Goal: Task Accomplishment & Management: Manage account settings

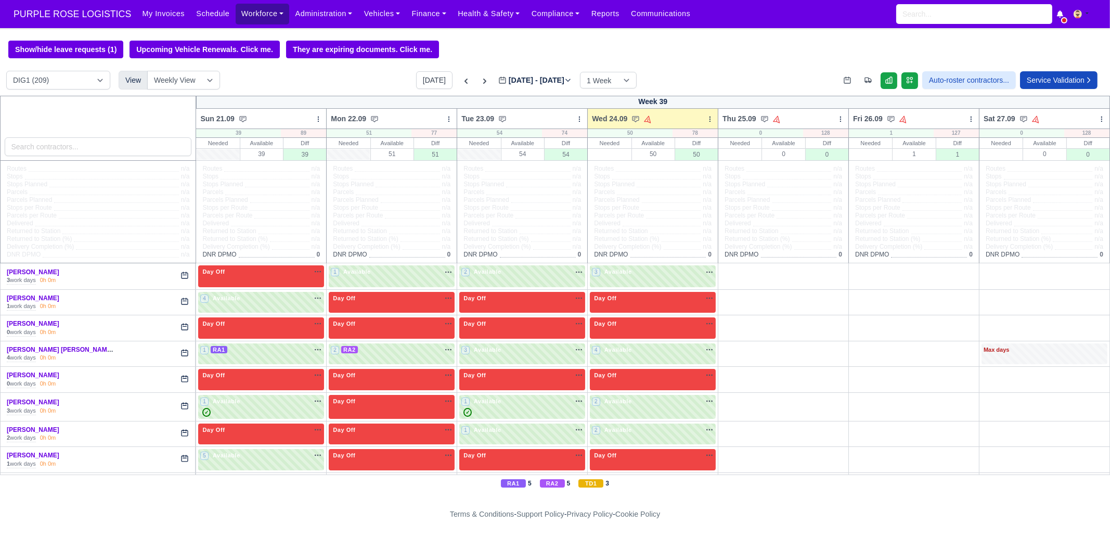
click at [236, 16] on link "Workforce" at bounding box center [263, 14] width 54 height 20
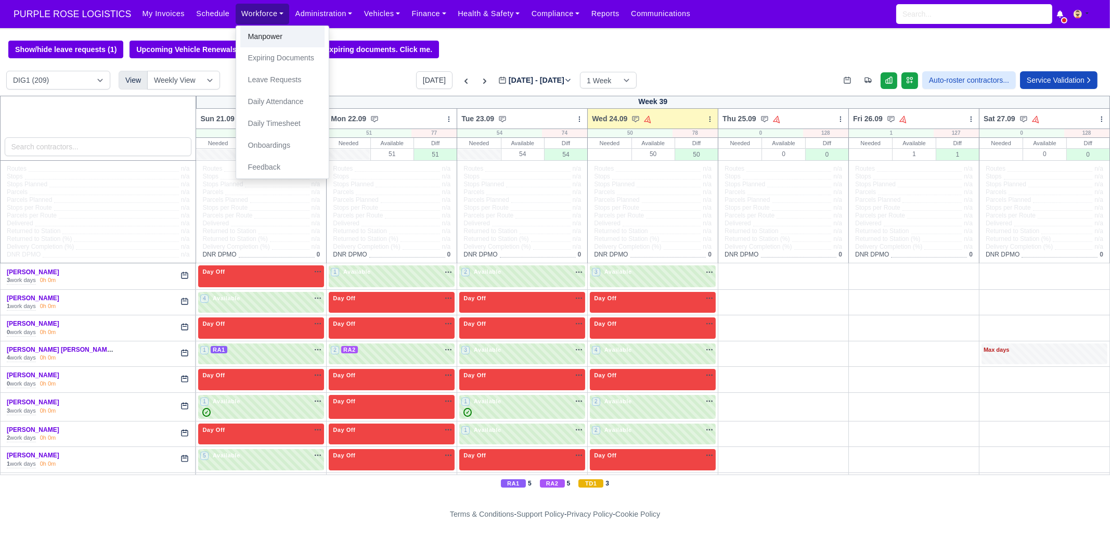
click at [258, 34] on link "Manpower" at bounding box center [282, 37] width 84 height 22
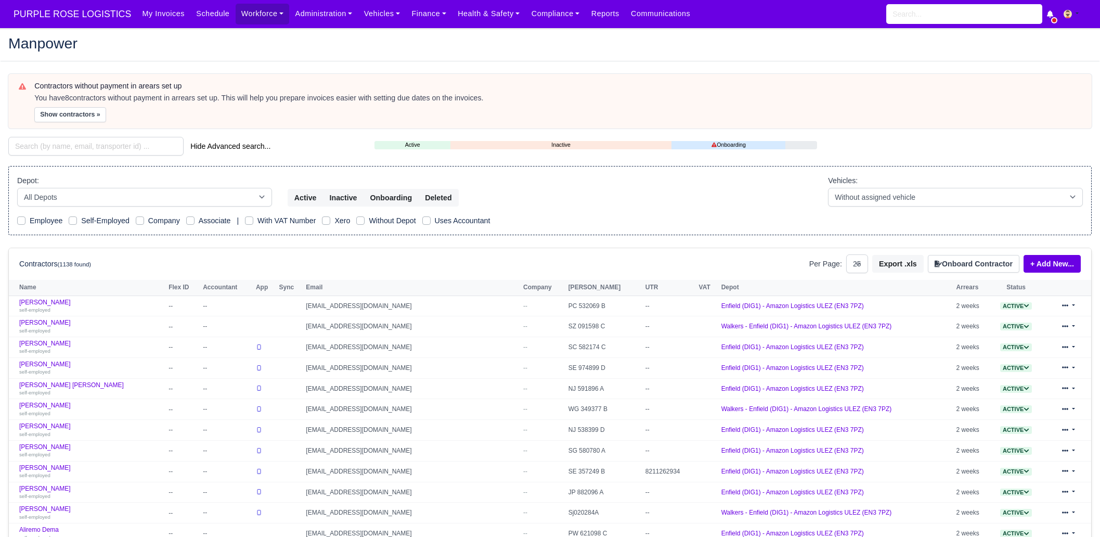
select select "25"
click at [122, 147] on input "search" at bounding box center [95, 146] width 175 height 19
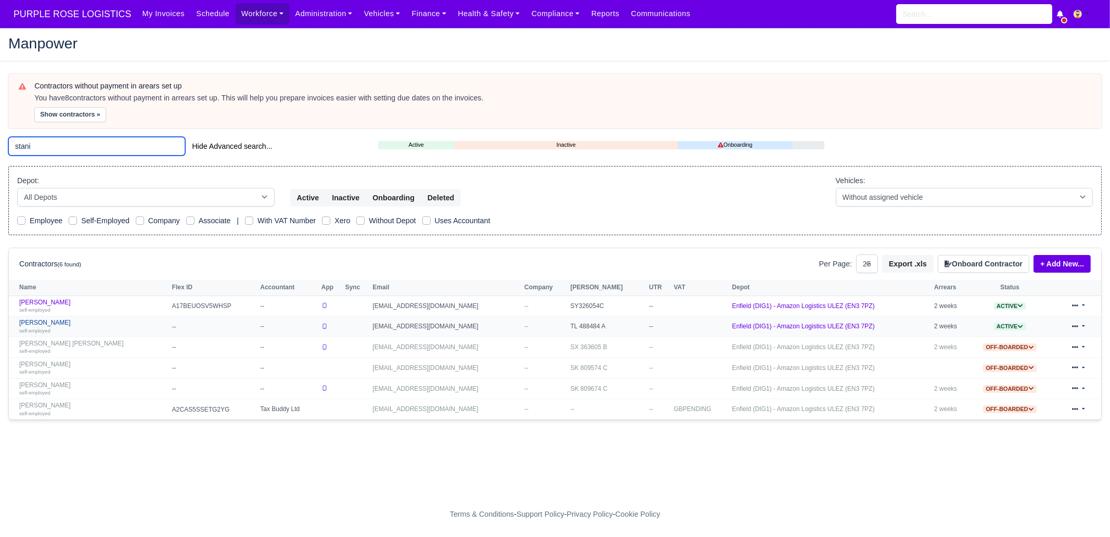
type input "stani"
click at [88, 319] on link "Stanimir Stanimirov self-employed" at bounding box center [93, 326] width 148 height 15
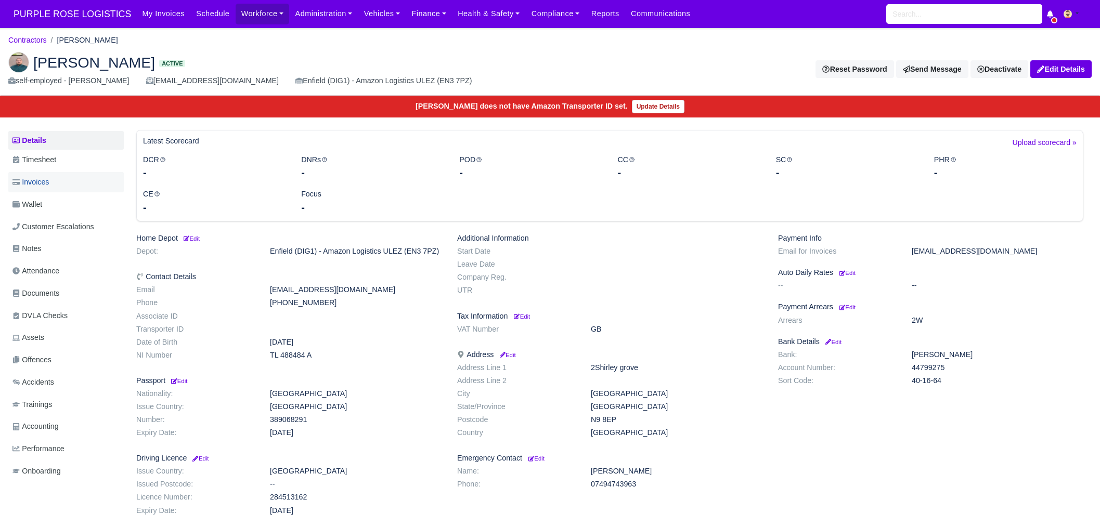
click at [60, 181] on link "Invoices" at bounding box center [65, 182] width 115 height 20
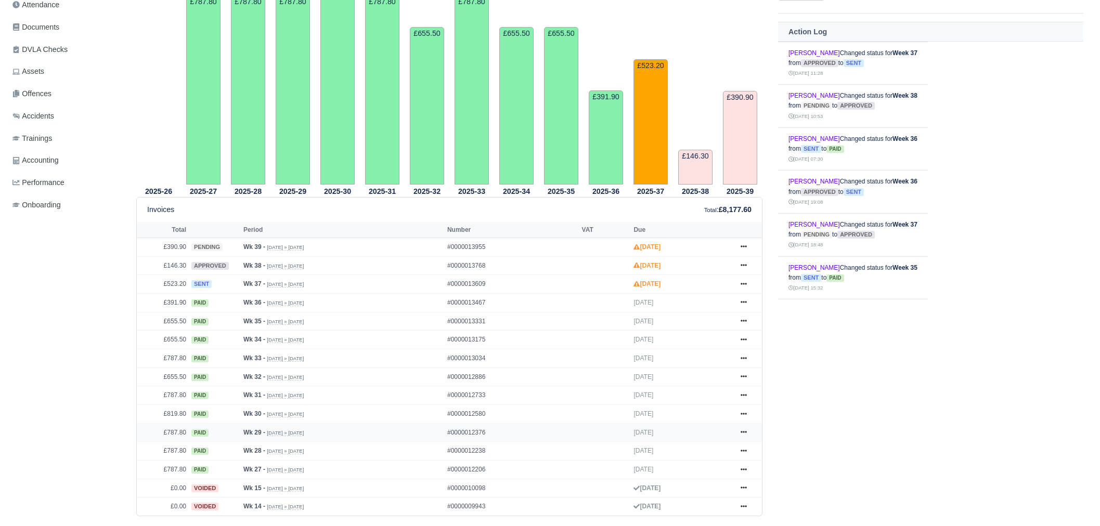
scroll to position [325, 0]
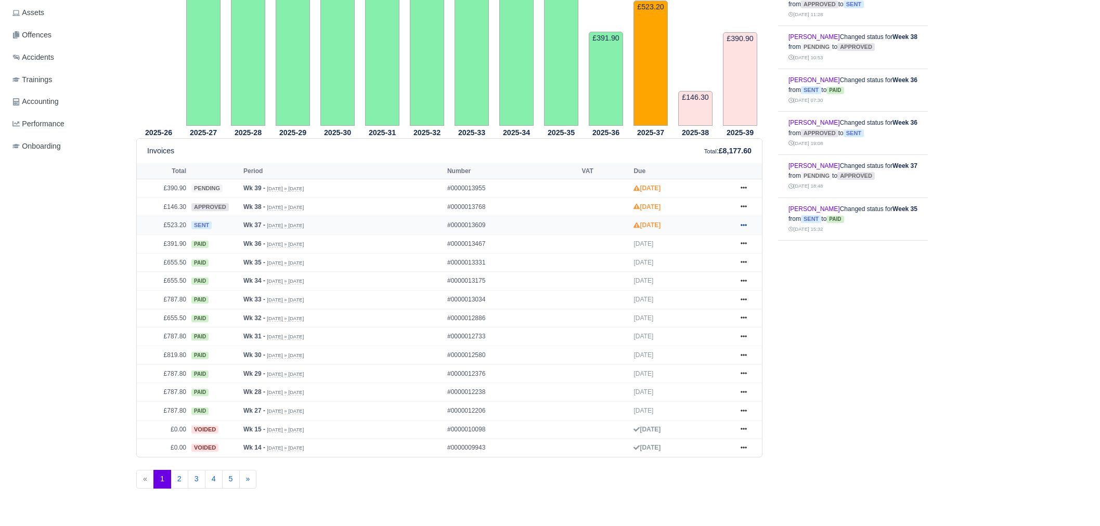
click at [744, 227] on icon at bounding box center [744, 225] width 6 height 6
click at [702, 264] on link "Hold" at bounding box center [705, 267] width 93 height 22
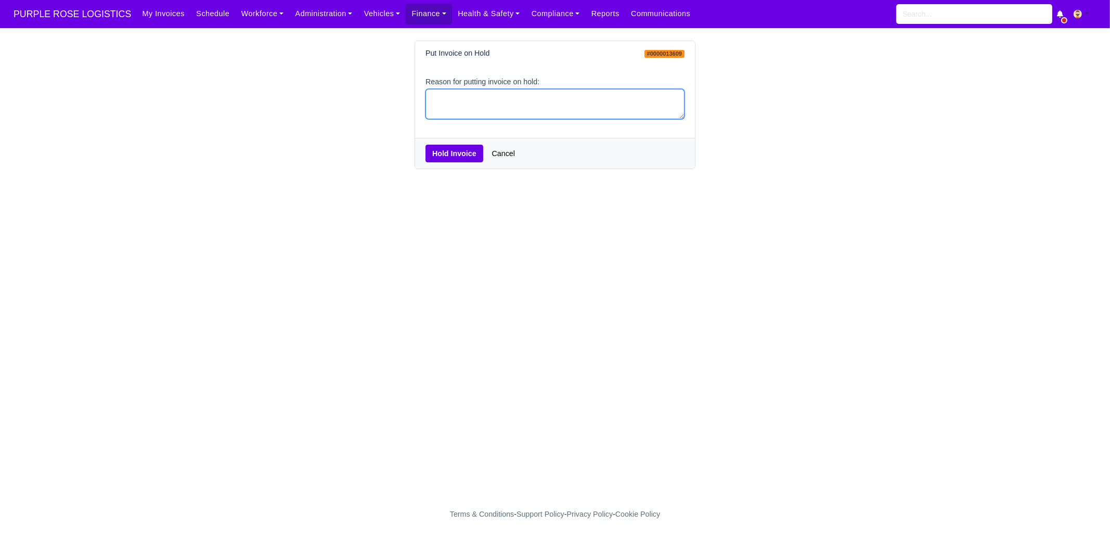
click at [571, 118] on textarea "Reason for putting invoice on hold:" at bounding box center [555, 104] width 259 height 31
type textarea "pcns"
click at [443, 159] on button "Hold Invoice" at bounding box center [455, 154] width 58 height 18
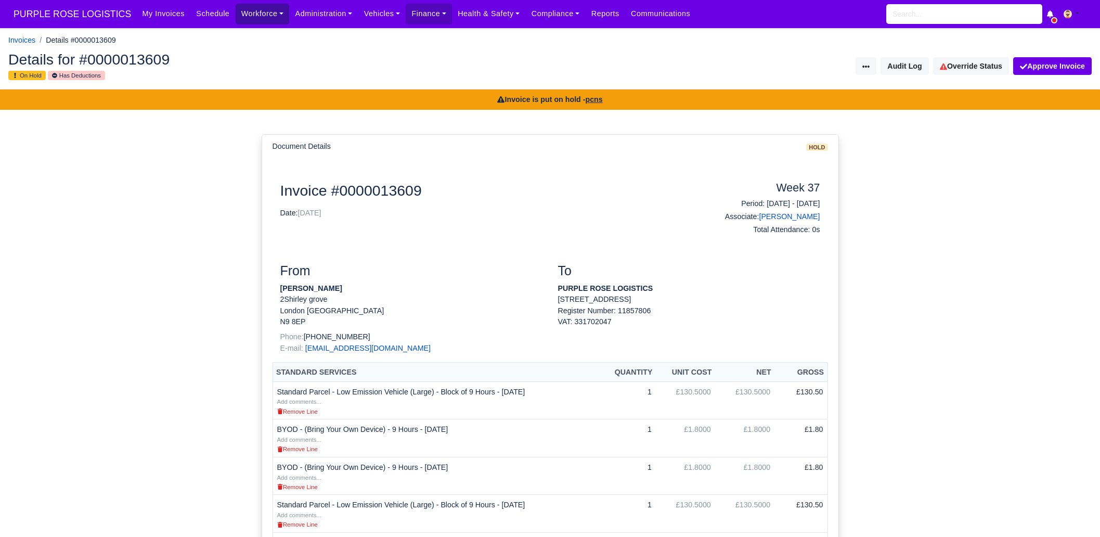
click at [241, 20] on link "Workforce" at bounding box center [263, 14] width 54 height 20
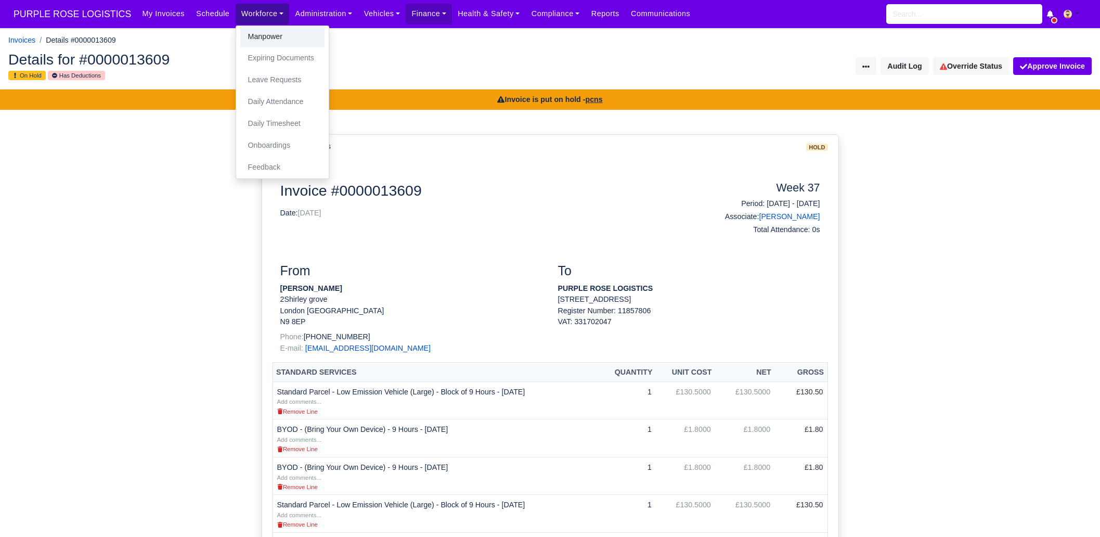
click at [251, 35] on link "Manpower" at bounding box center [282, 37] width 84 height 22
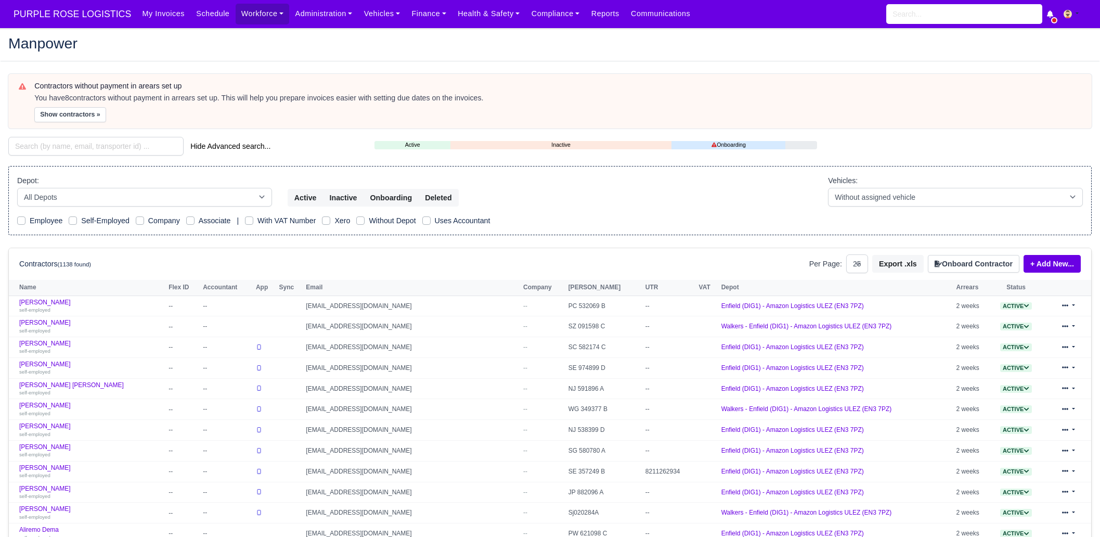
select select "25"
click at [106, 144] on input "search" at bounding box center [95, 146] width 175 height 19
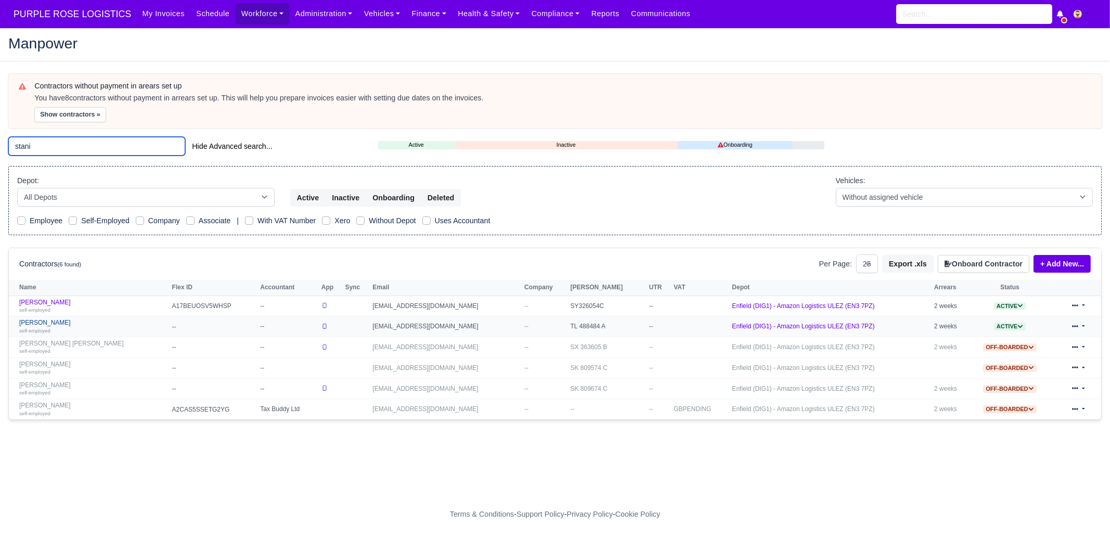
type input "stani"
click at [60, 321] on link "Stanimir Stanimirov self-employed" at bounding box center [93, 326] width 148 height 15
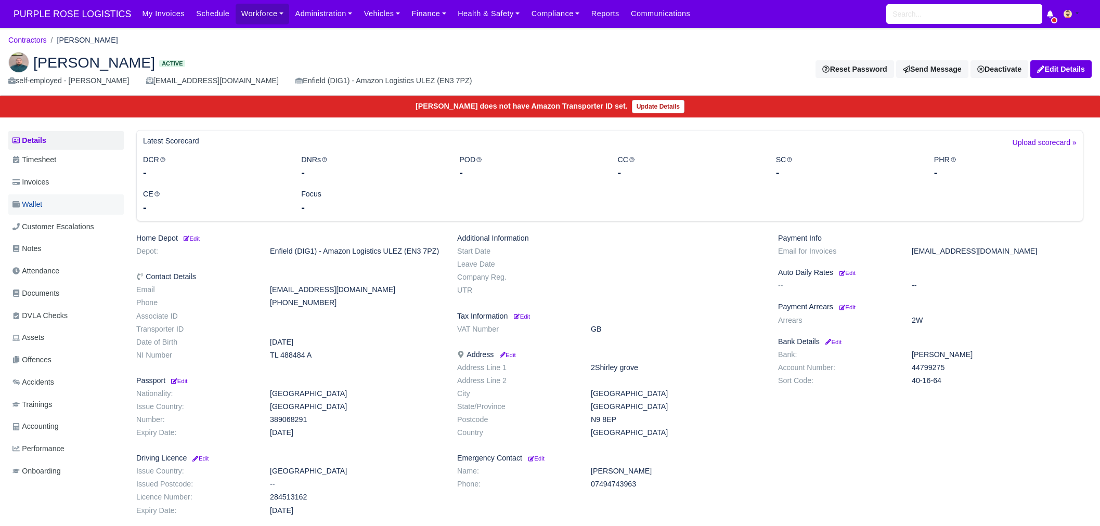
click at [52, 196] on link "Wallet" at bounding box center [65, 205] width 115 height 20
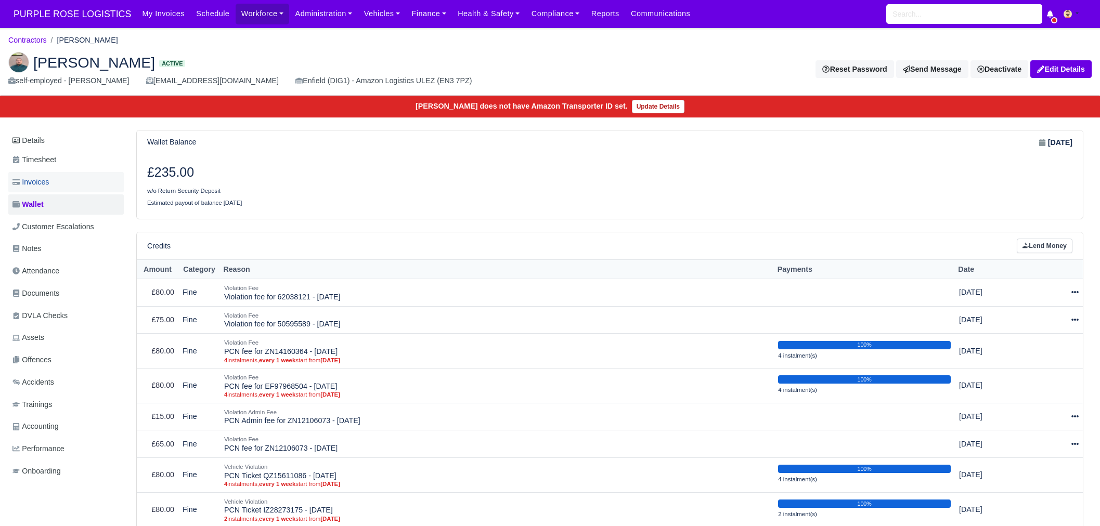
click at [66, 182] on link "Invoices" at bounding box center [65, 182] width 115 height 20
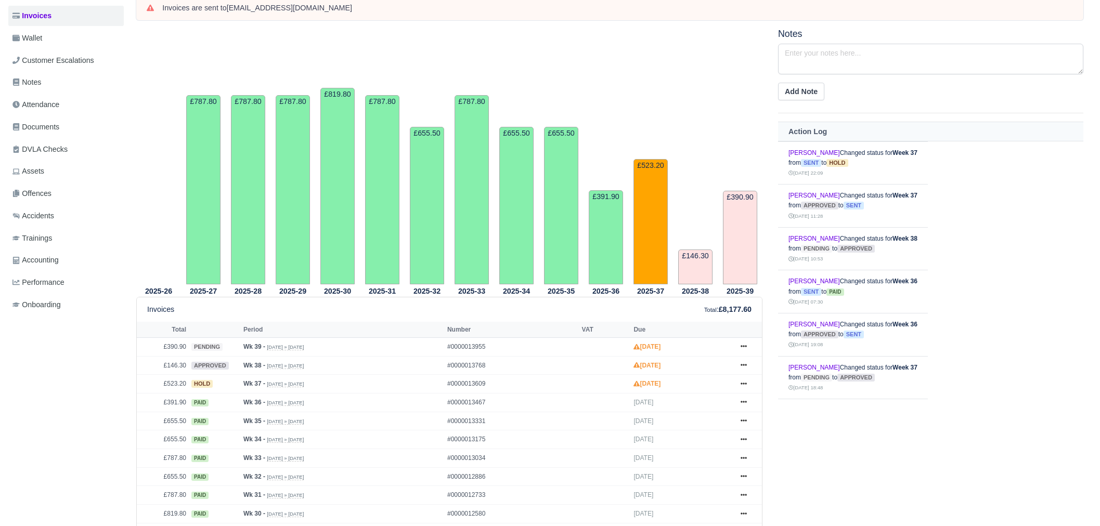
scroll to position [260, 0]
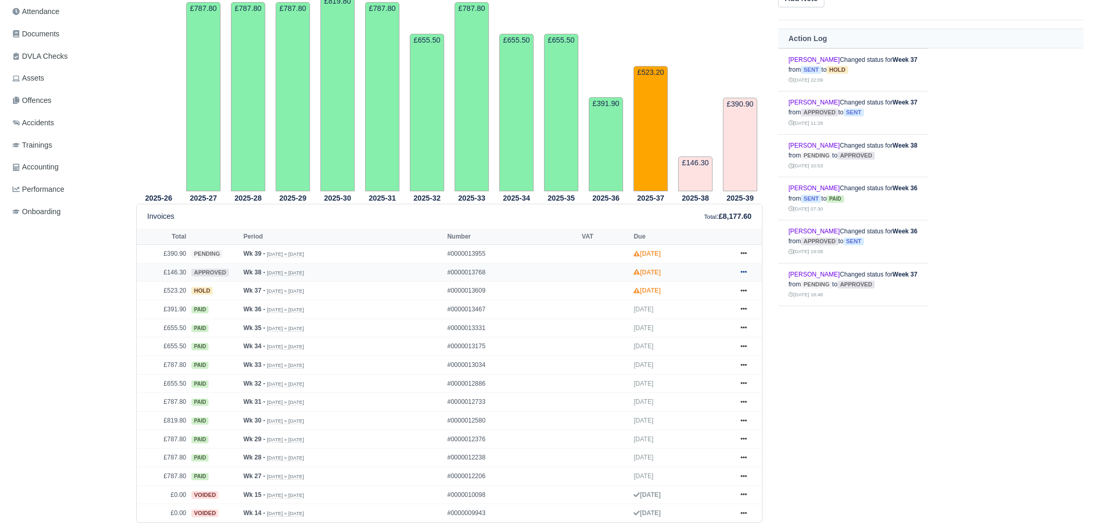
click at [744, 269] on icon at bounding box center [744, 272] width 6 height 6
click at [700, 340] on link "Hold" at bounding box center [705, 336] width 93 height 22
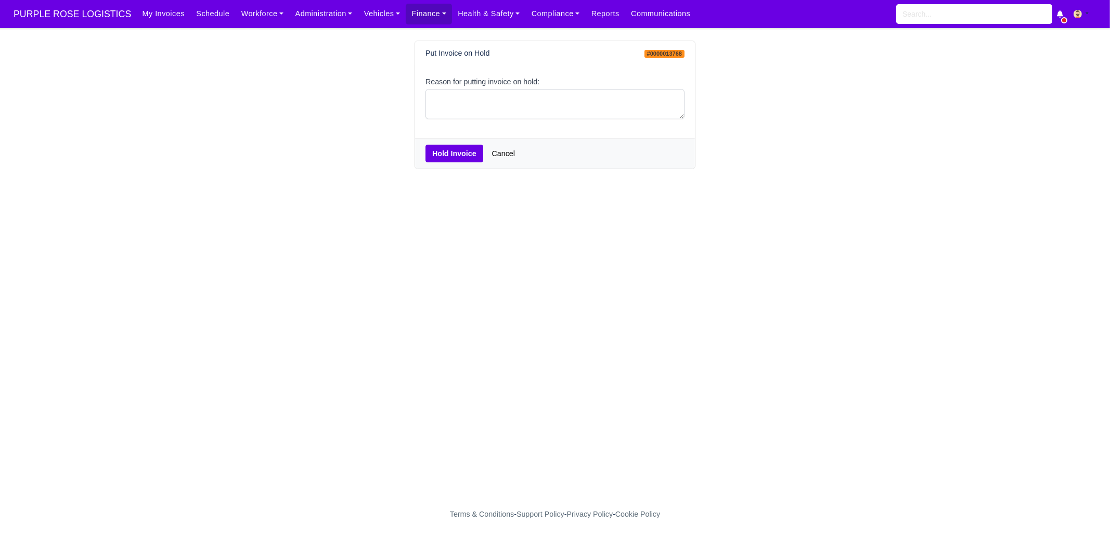
click at [485, 120] on div "Reason for putting invoice on hold:" at bounding box center [555, 102] width 280 height 73
click at [489, 111] on textarea "Reason for putting invoice on hold:" at bounding box center [555, 104] width 259 height 31
type textarea "pcns"
click at [445, 152] on button "Hold Invoice" at bounding box center [455, 154] width 58 height 18
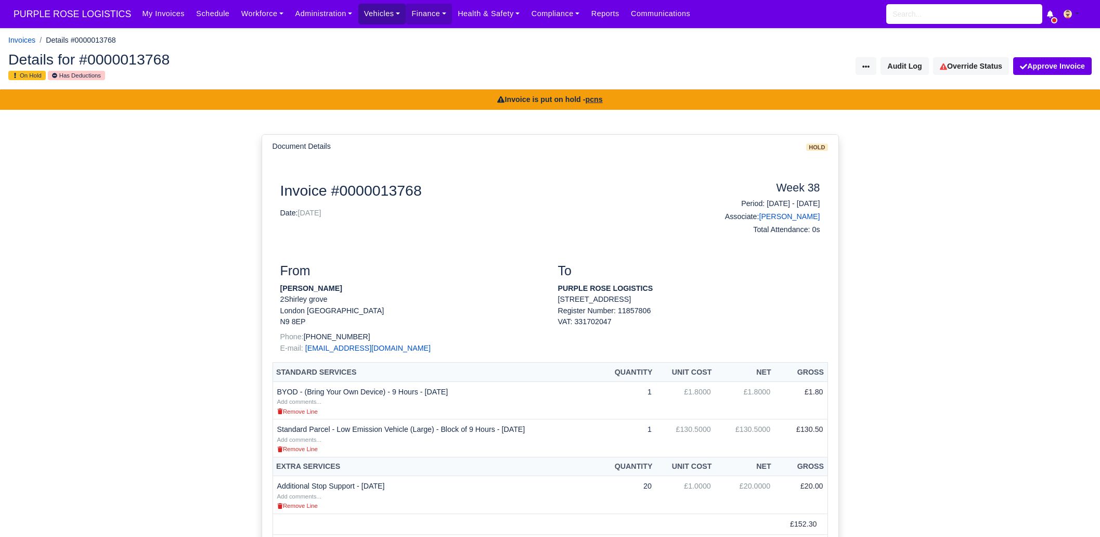
click at [379, 14] on link "Vehicles" at bounding box center [382, 14] width 48 height 20
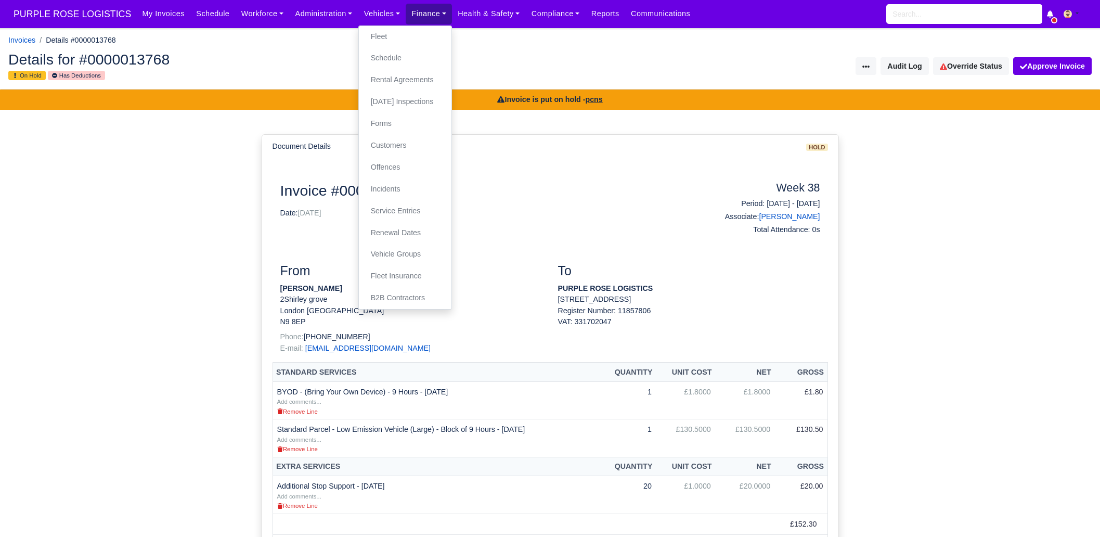
click at [409, 11] on link "Finance" at bounding box center [429, 14] width 46 height 20
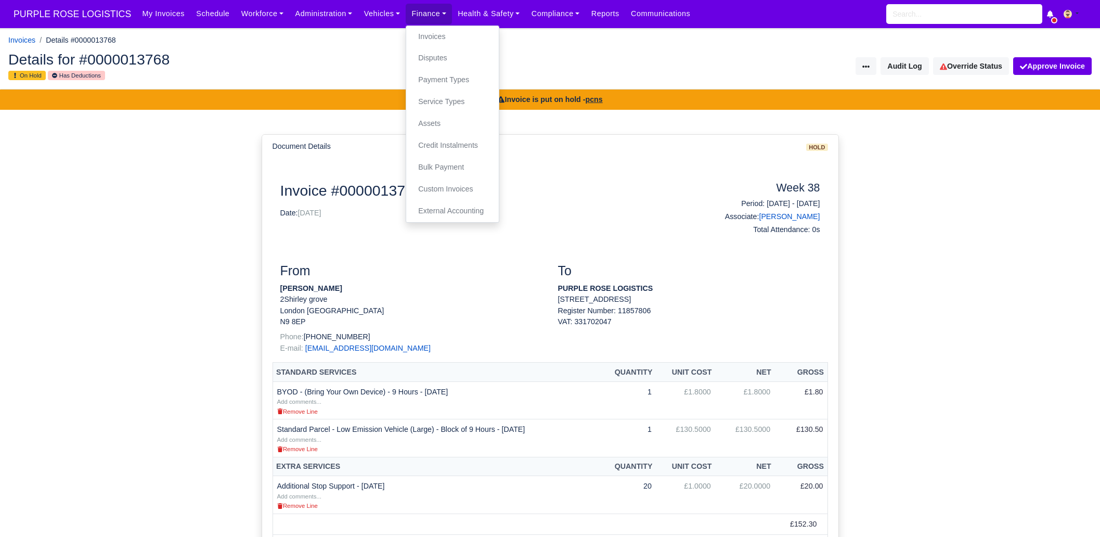
click at [369, 24] on link "Vehicles" at bounding box center [382, 14] width 48 height 20
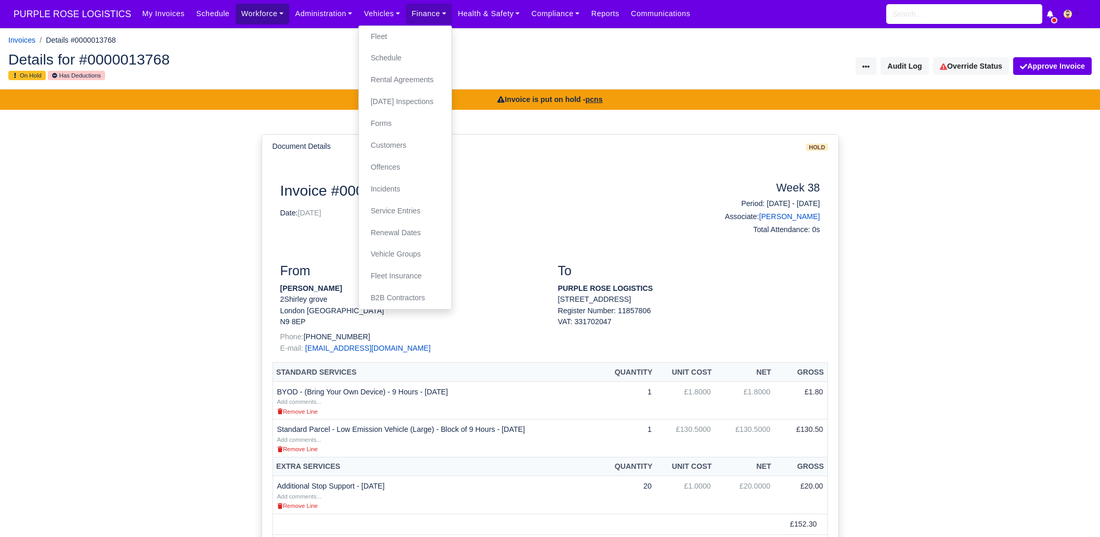
click at [242, 18] on link "Workforce" at bounding box center [263, 14] width 54 height 20
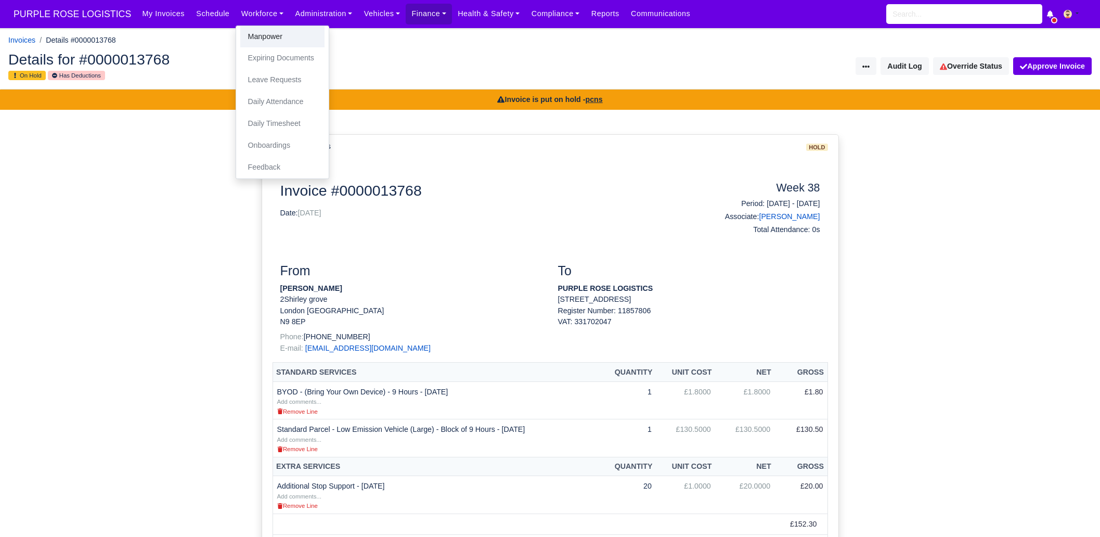
click at [246, 31] on link "Manpower" at bounding box center [282, 37] width 84 height 22
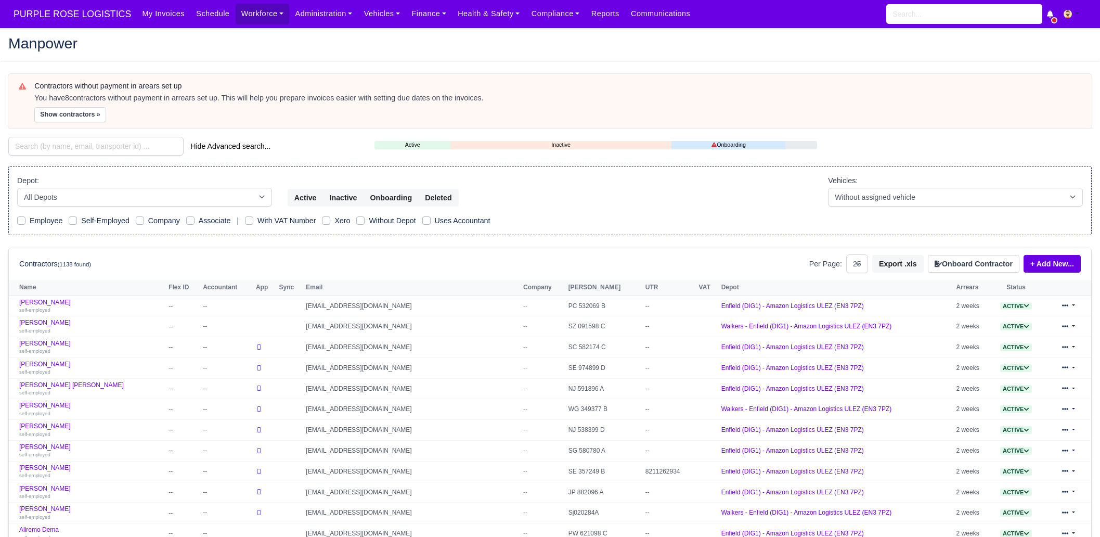
select select "25"
click at [132, 137] on input "search" at bounding box center [95, 146] width 175 height 19
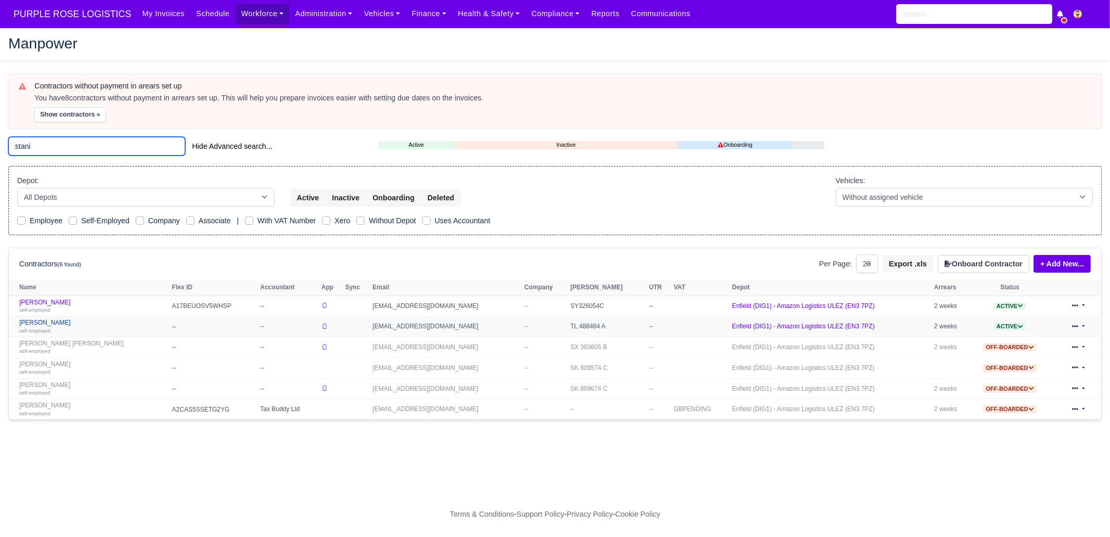
type input "stani"
click at [92, 324] on link "[PERSON_NAME] self-employed" at bounding box center [93, 326] width 148 height 15
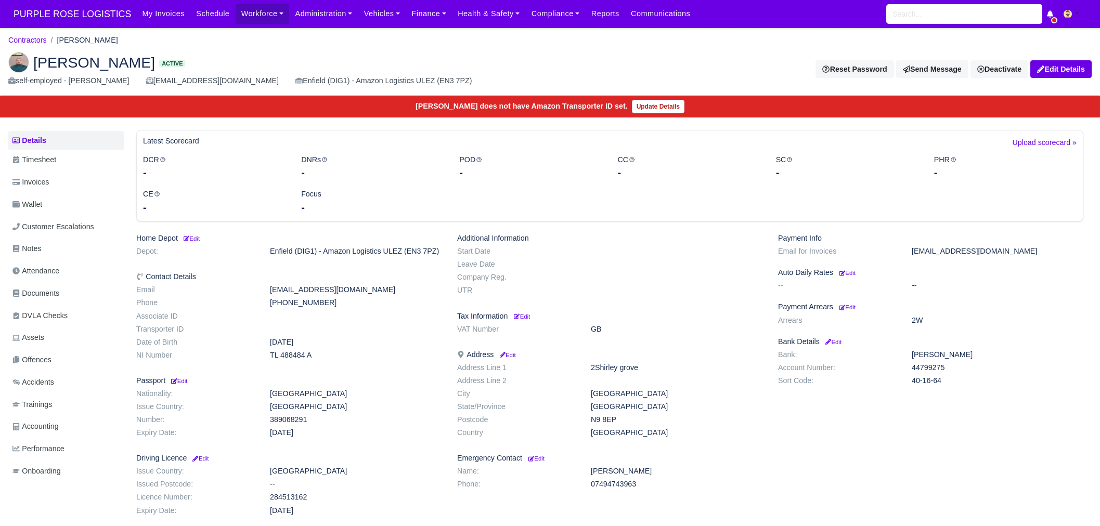
click at [75, 191] on link "Invoices" at bounding box center [65, 182] width 115 height 20
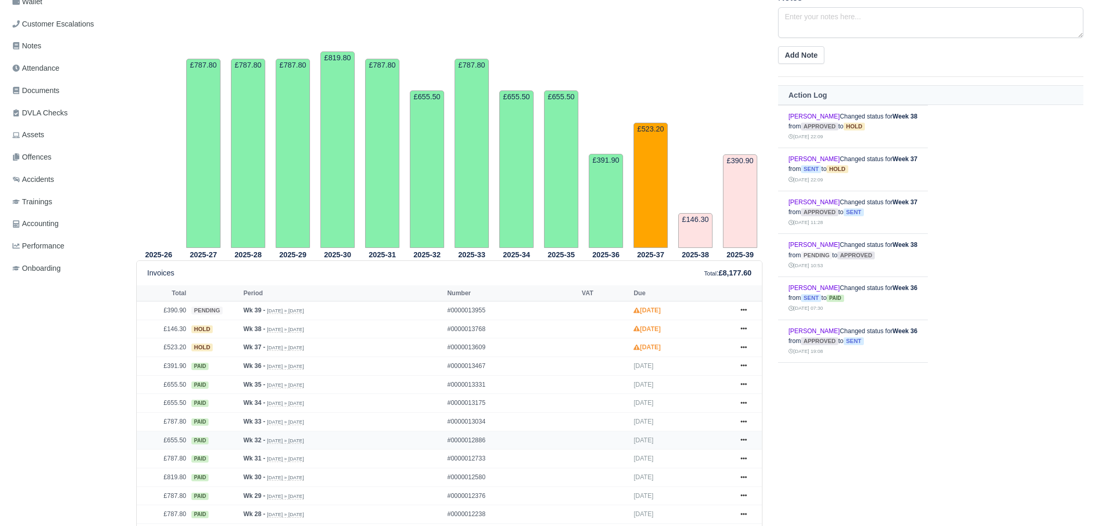
scroll to position [260, 0]
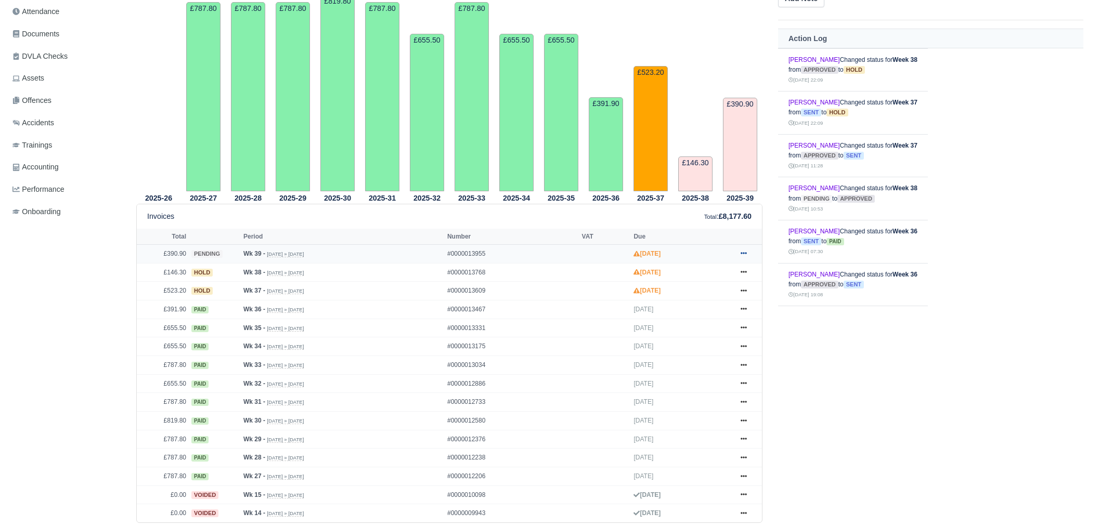
click at [743, 251] on icon at bounding box center [744, 253] width 6 height 6
click at [716, 314] on link "Hold" at bounding box center [705, 317] width 93 height 22
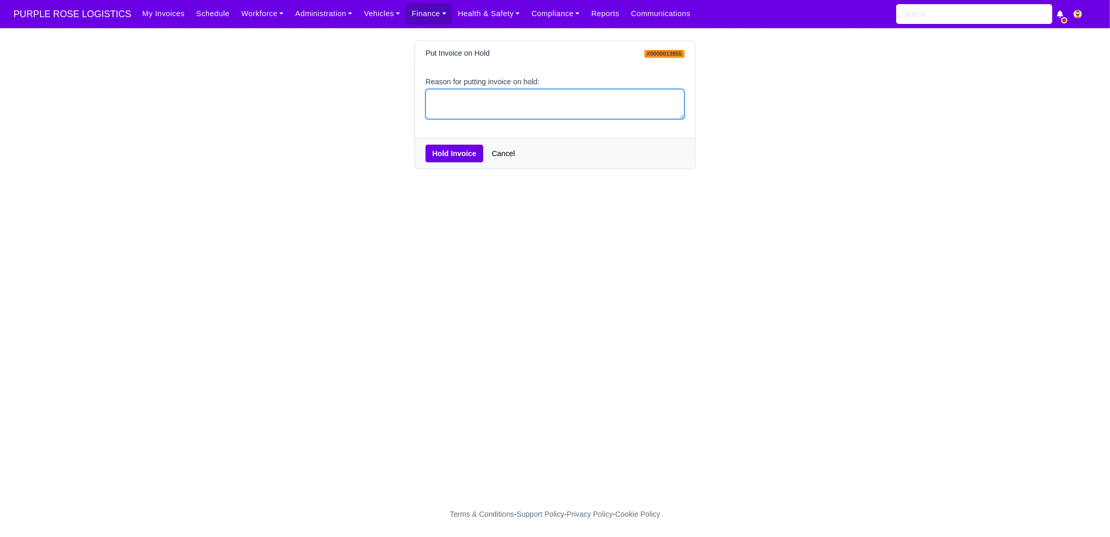
click at [497, 114] on textarea "Reason for putting invoice on hold:" at bounding box center [555, 104] width 259 height 31
type textarea "pcns"
click at [462, 155] on button "Hold Invoice" at bounding box center [455, 154] width 58 height 18
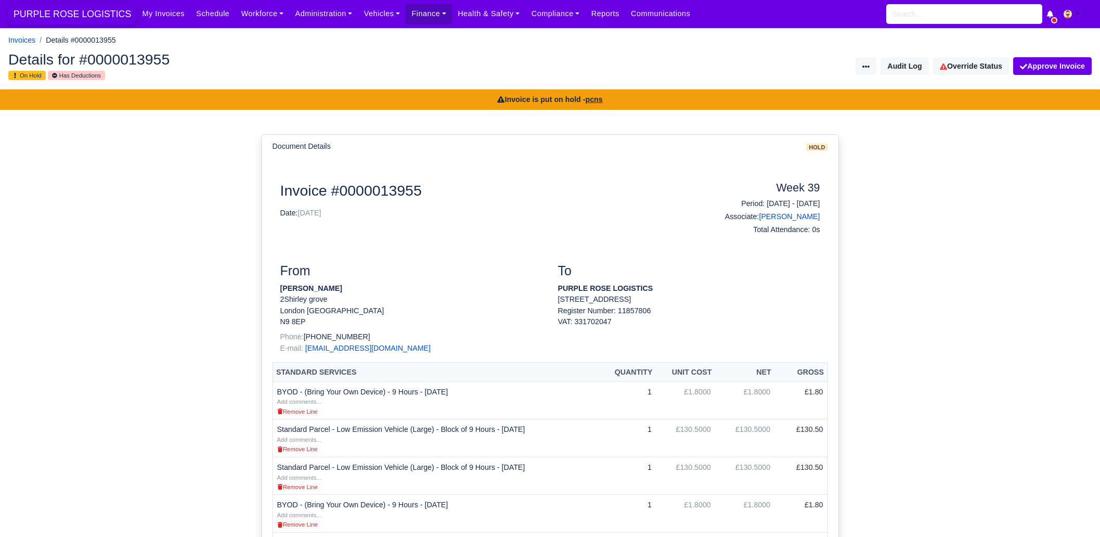
click at [73, 15] on span "PURPLE ROSE LOGISTICS" at bounding box center [72, 14] width 128 height 21
